Goal: Task Accomplishment & Management: Use online tool/utility

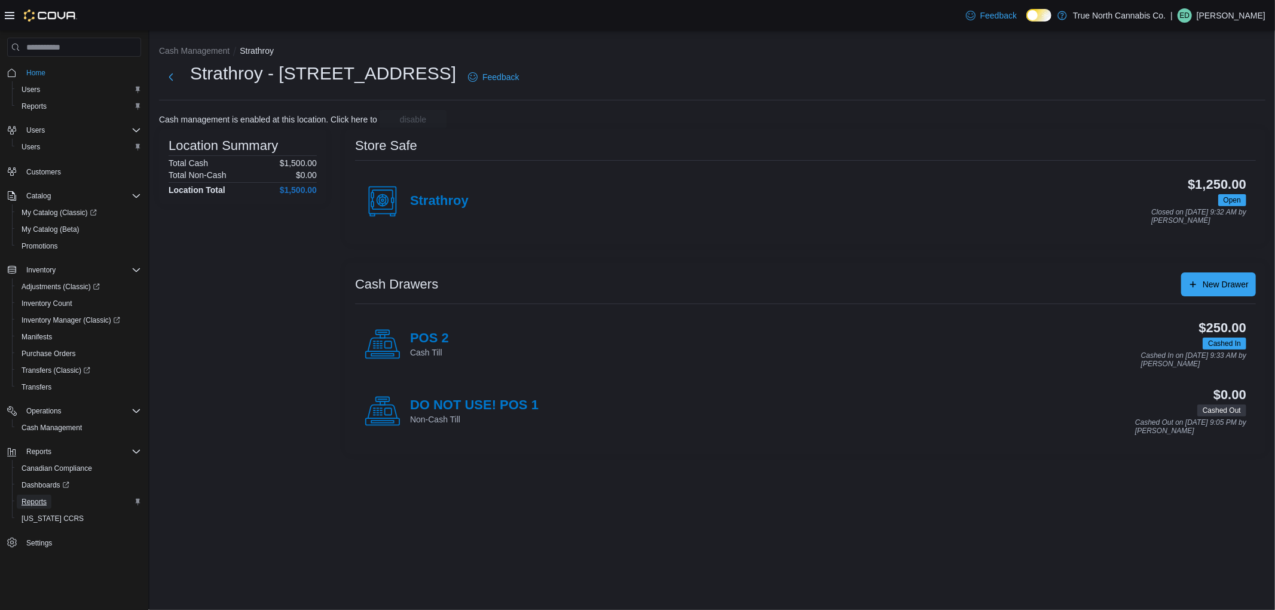
click at [30, 498] on span "Reports" at bounding box center [34, 502] width 25 height 10
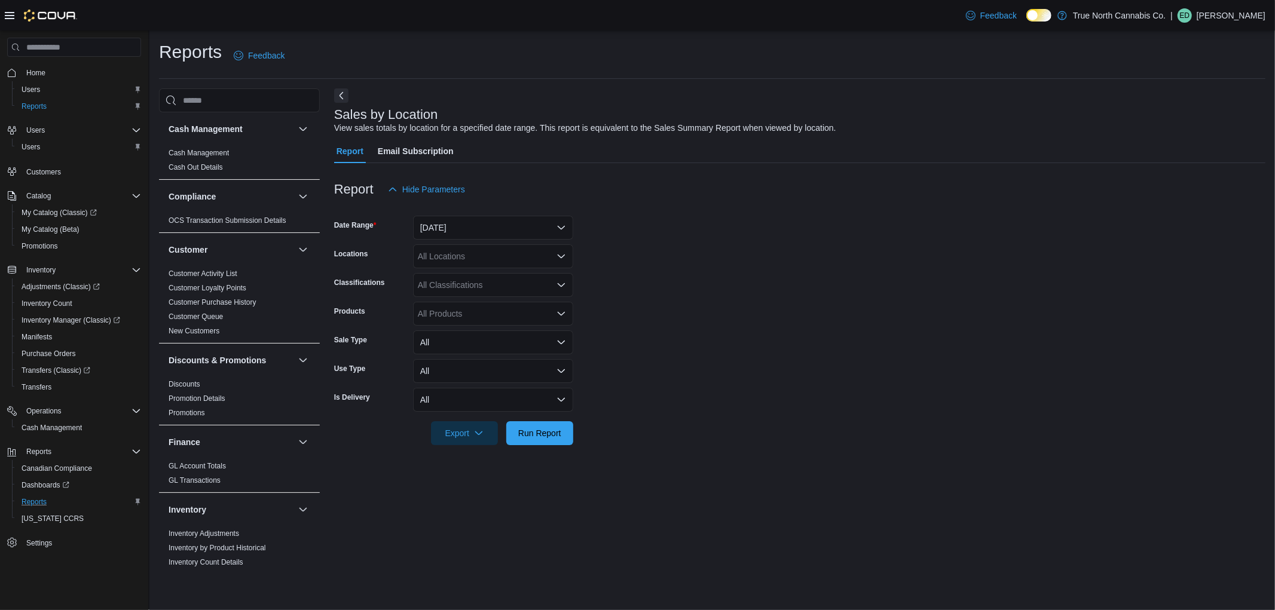
click at [489, 253] on div "All Locations" at bounding box center [493, 256] width 160 height 24
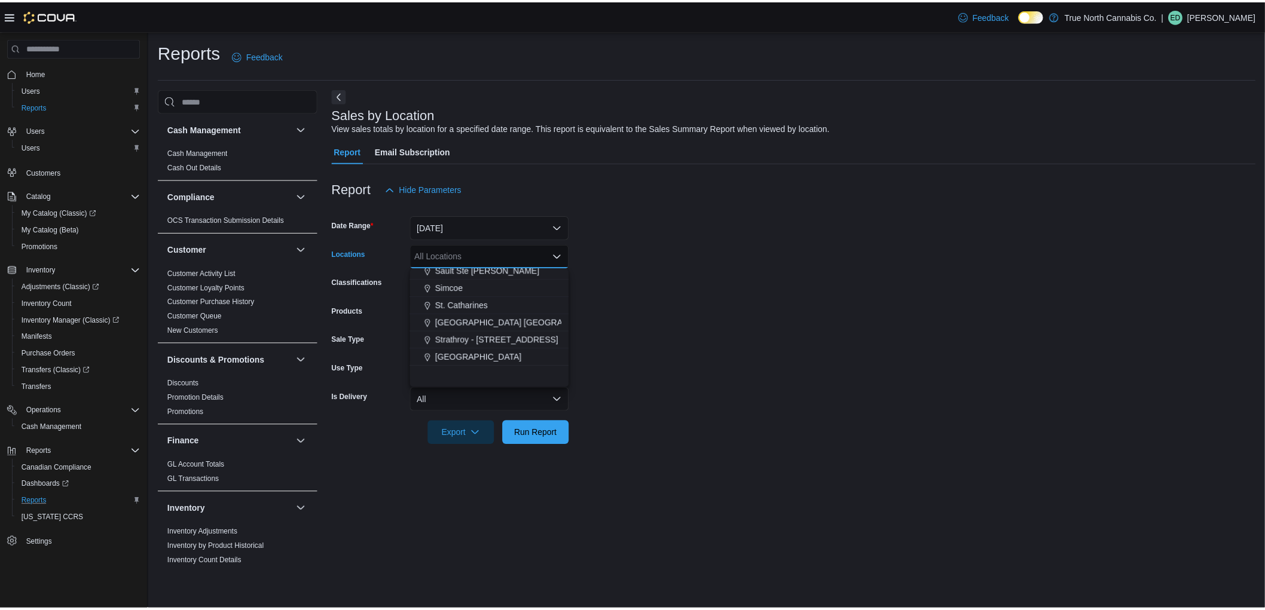
scroll to position [797, 0]
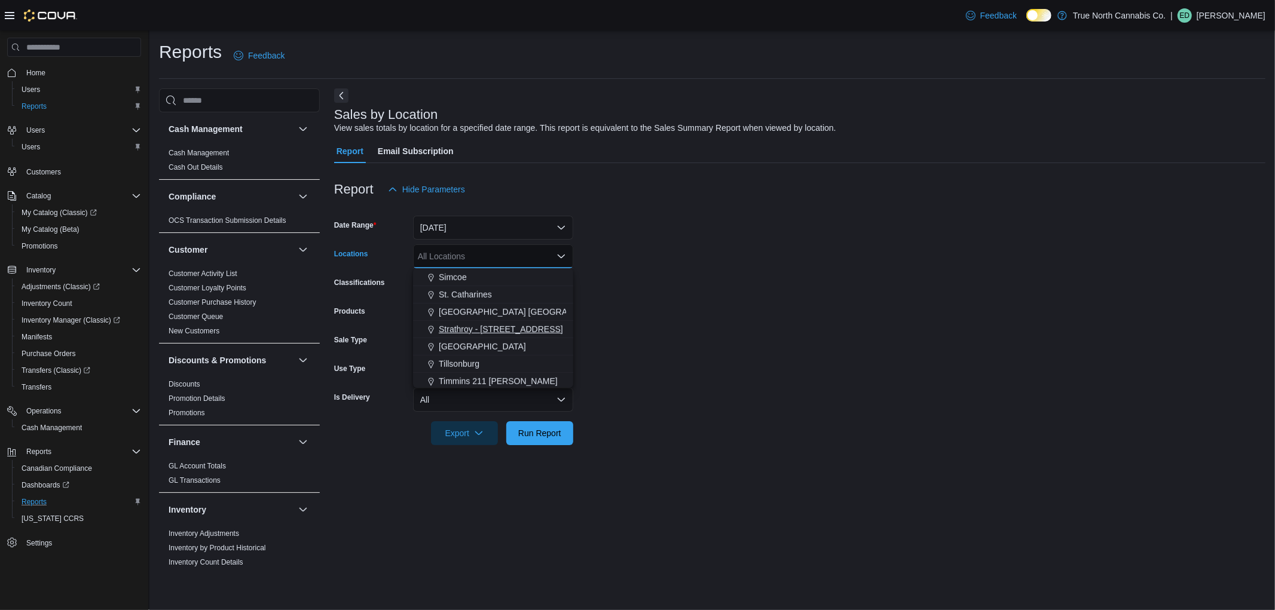
click at [497, 326] on span "Strathroy - [STREET_ADDRESS]" at bounding box center [501, 329] width 124 height 12
click at [545, 449] on div at bounding box center [799, 452] width 931 height 14
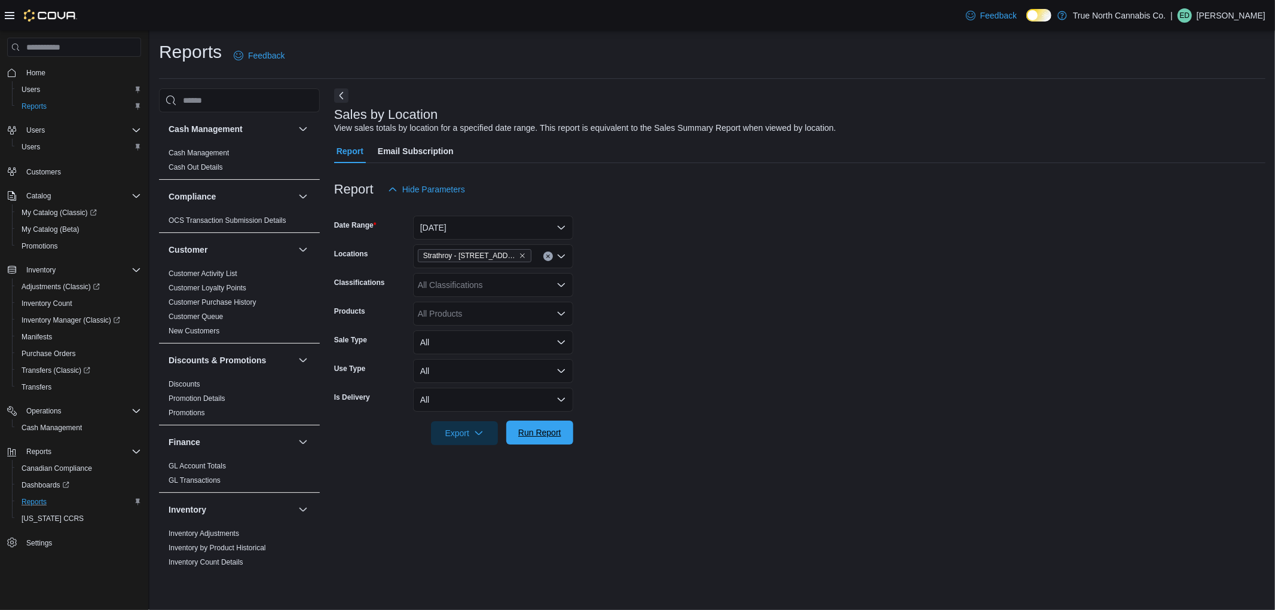
click at [552, 433] on span "Run Report" at bounding box center [539, 433] width 43 height 12
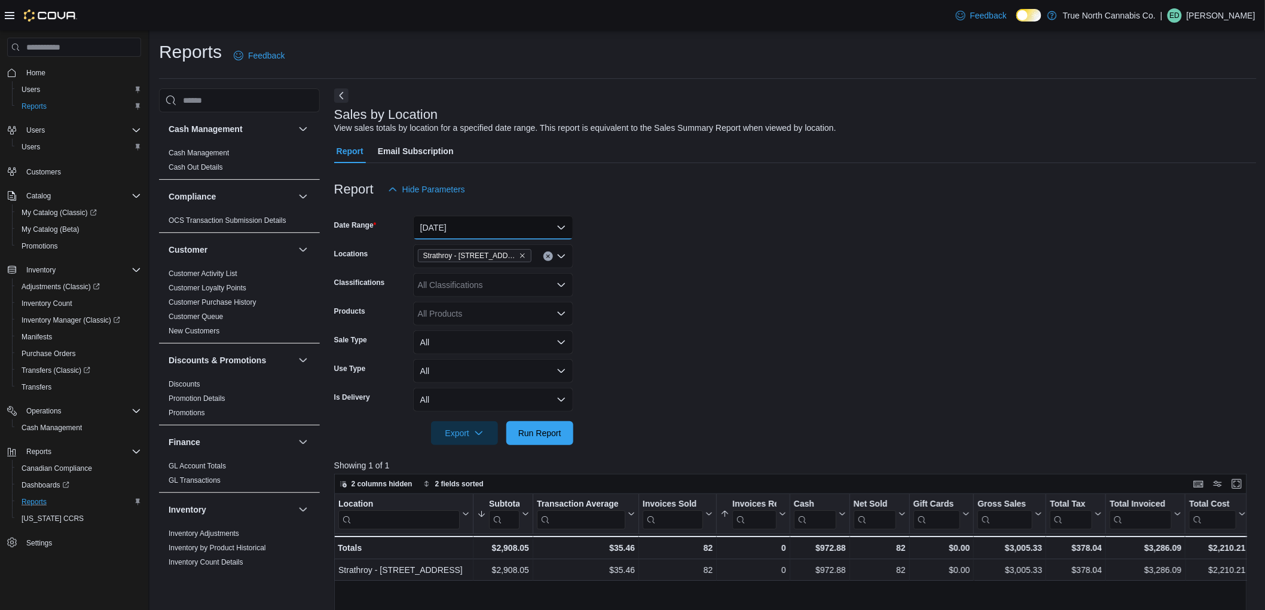
click at [487, 224] on button "[DATE]" at bounding box center [493, 228] width 160 height 24
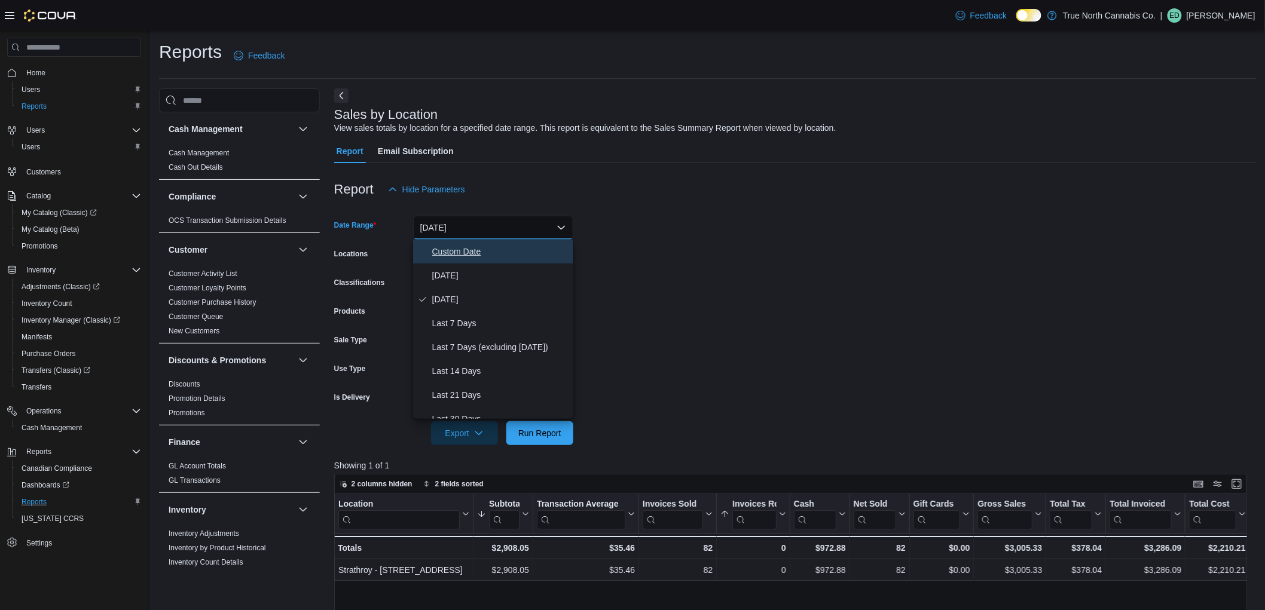
click at [476, 254] on span "Custom Date" at bounding box center [500, 251] width 136 height 14
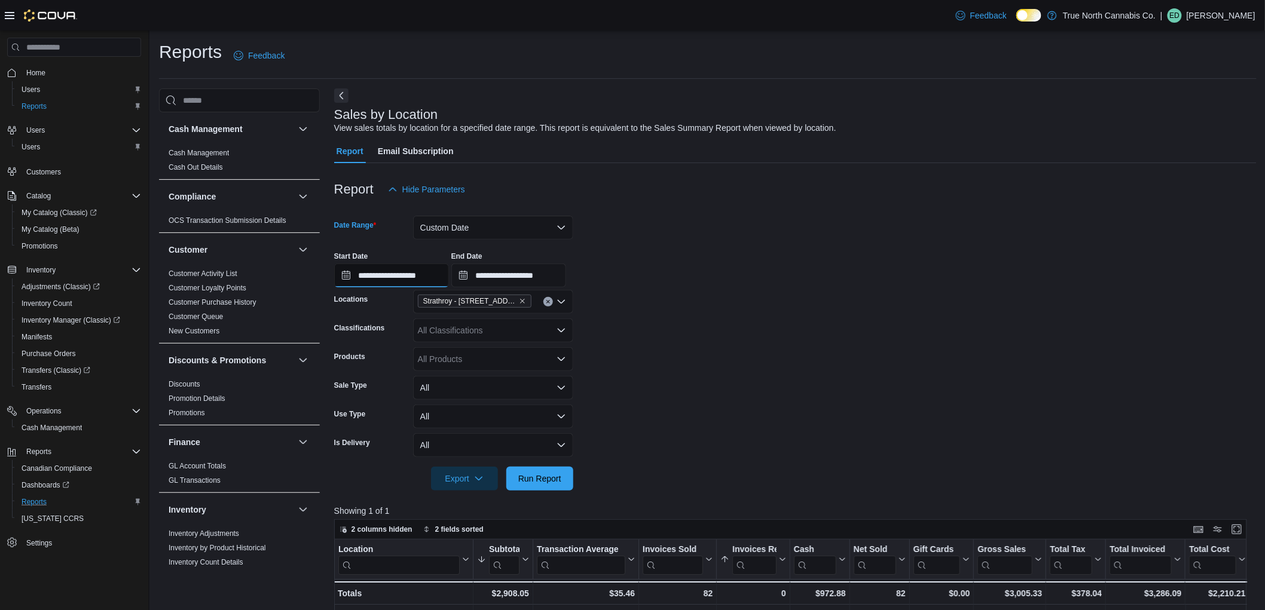
click at [405, 279] on input "**********" at bounding box center [391, 276] width 115 height 24
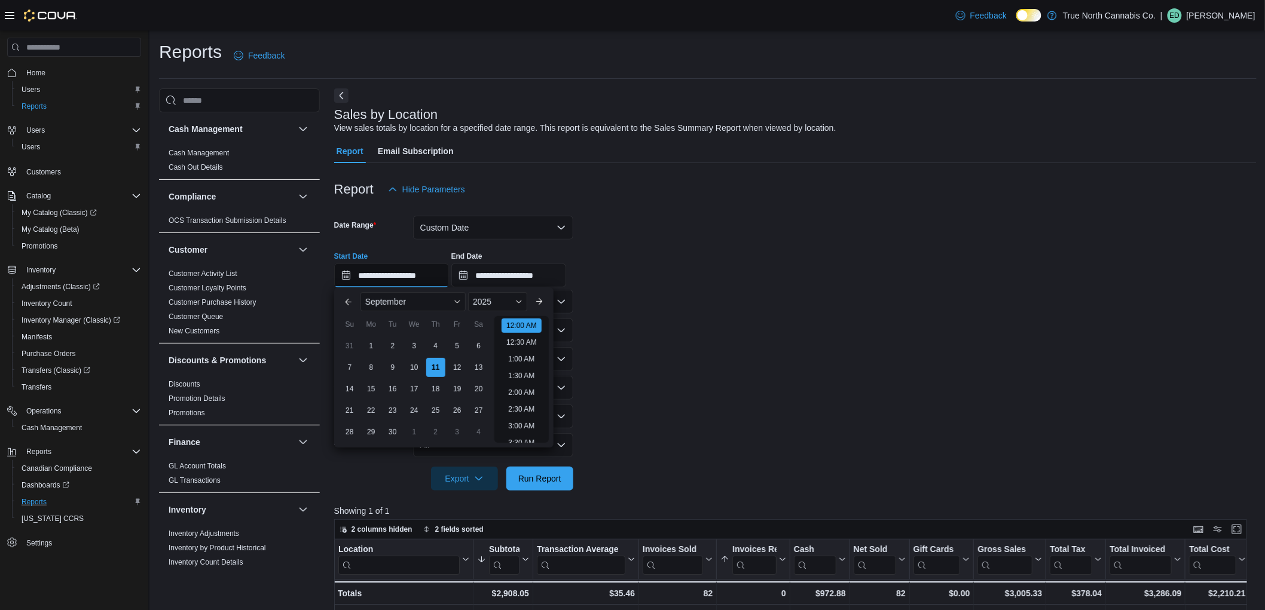
scroll to position [37, 0]
click at [348, 366] on div "7" at bounding box center [349, 367] width 21 height 21
type input "**********"
click at [586, 350] on form "**********" at bounding box center [795, 345] width 922 height 289
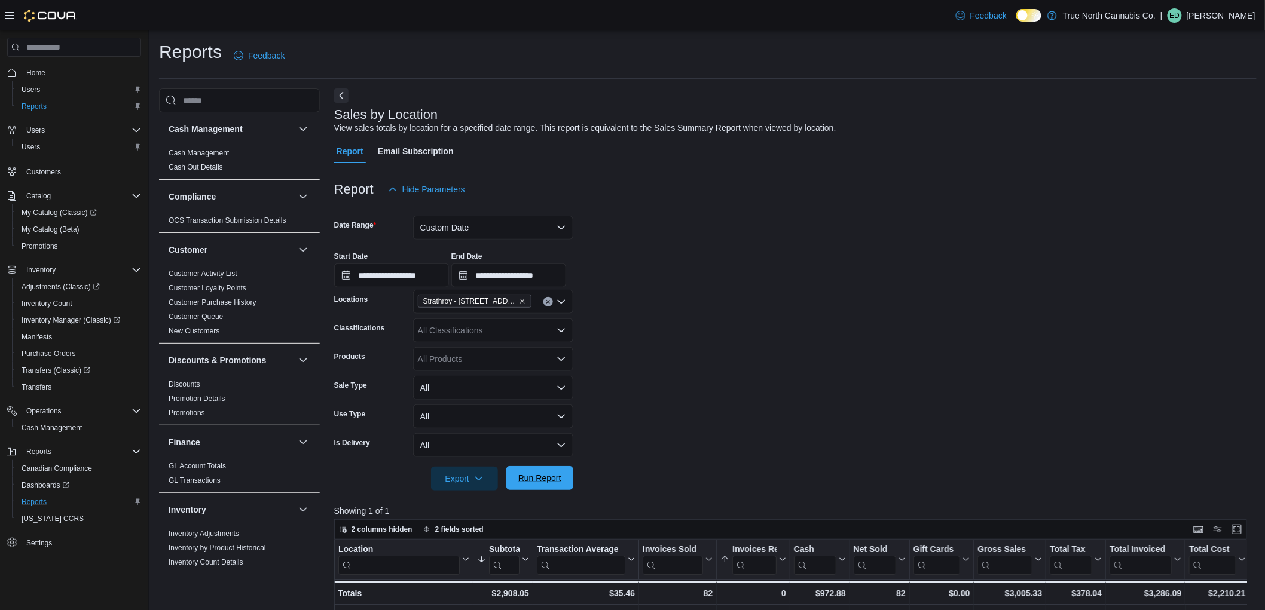
click at [554, 485] on span "Run Report" at bounding box center [539, 478] width 53 height 24
click at [489, 230] on button "Custom Date" at bounding box center [493, 228] width 160 height 24
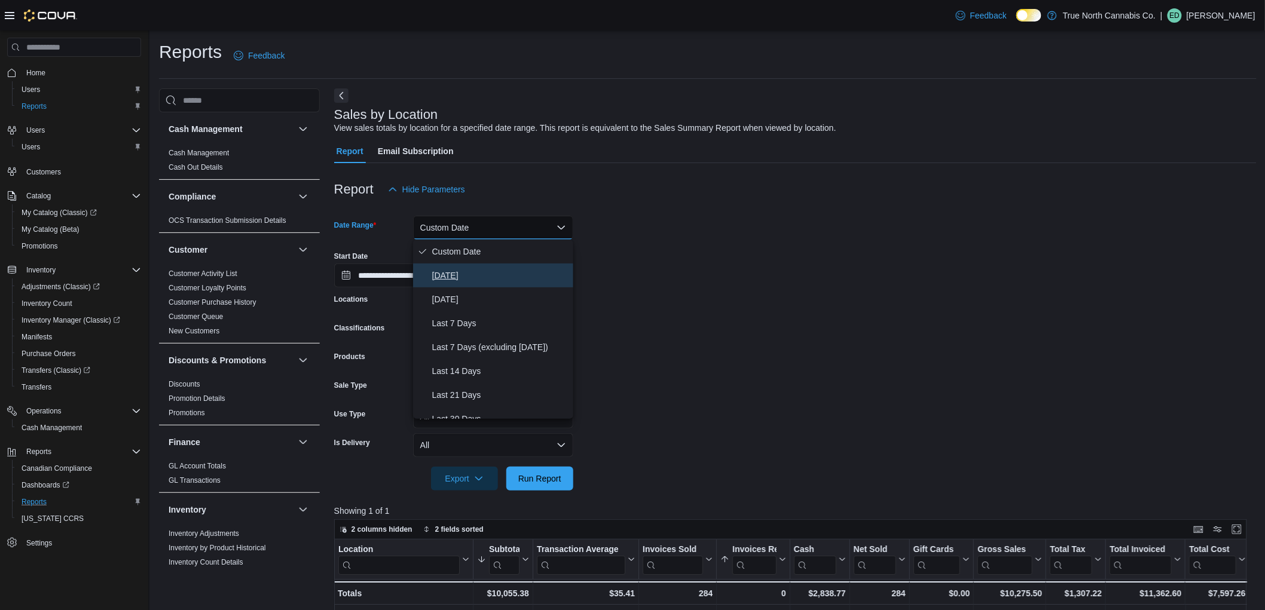
click at [488, 275] on span "[DATE]" at bounding box center [500, 275] width 136 height 14
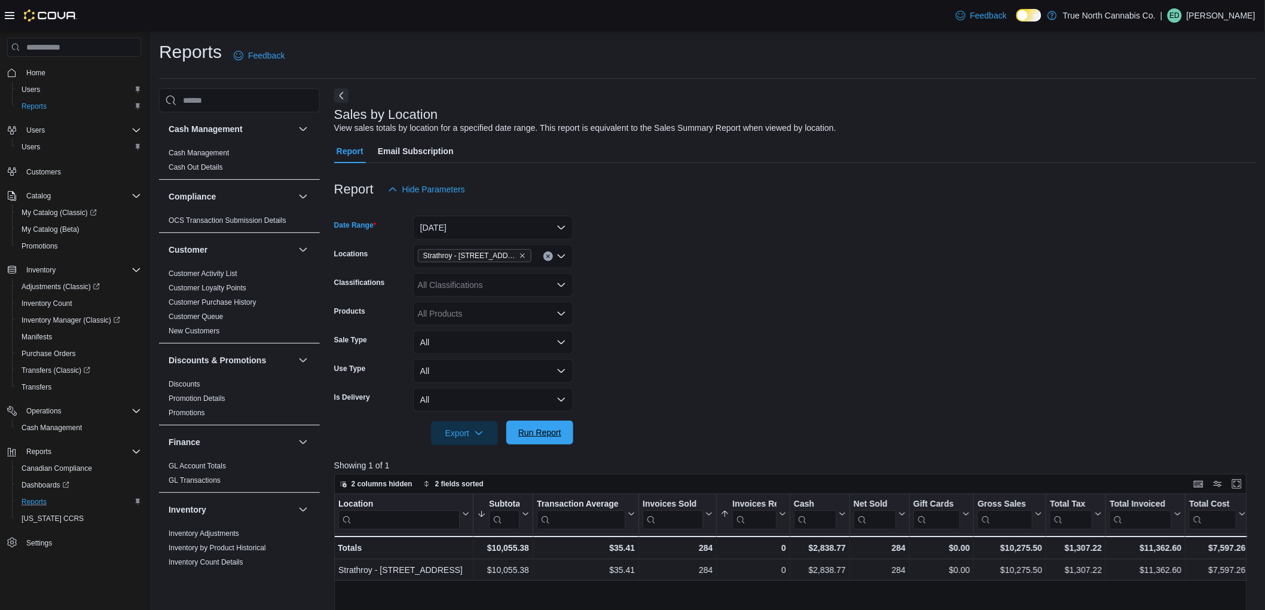
click at [554, 426] on span "Run Report" at bounding box center [539, 433] width 53 height 24
